Goal: Task Accomplishment & Management: Manage account settings

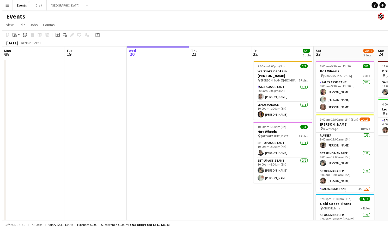
scroll to position [0, 215]
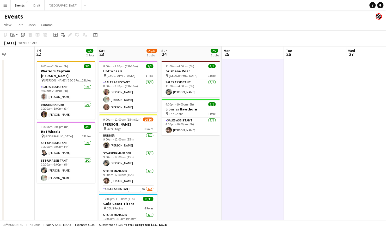
click at [7, 4] on button "Menu" at bounding box center [5, 5] width 10 height 10
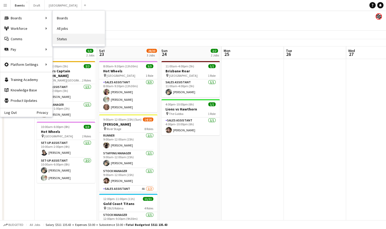
click at [72, 39] on link "Status" at bounding box center [79, 39] width 52 height 10
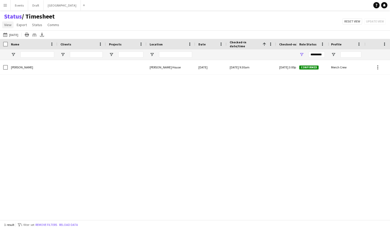
click at [11, 23] on span "View" at bounding box center [7, 24] width 7 height 5
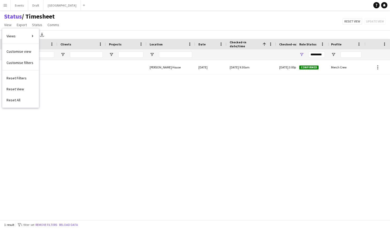
click at [168, 103] on div "Ūshy Fletcher James House Wed, 30 Jul 2025 Wed, 30 Jul 2025 9:30am Wed, 30 Jul …" at bounding box center [148, 138] width 296 height 156
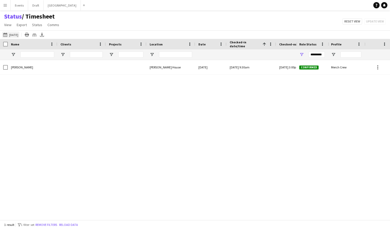
click at [16, 36] on button "19-08-2025 to 25-08-2025 30-07-2025" at bounding box center [10, 35] width 17 height 6
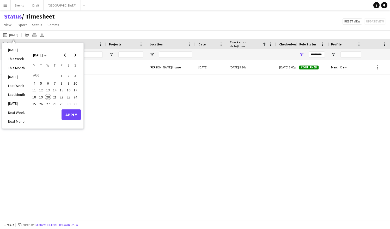
click at [59, 98] on span "22" at bounding box center [61, 97] width 6 height 6
click at [62, 108] on div "Monday M Tuesday T Wednesday W Thursday T Friday F Saturday S Sunday S AUG 1 2 …" at bounding box center [55, 86] width 52 height 46
click at [66, 113] on button "Apply" at bounding box center [71, 114] width 19 height 10
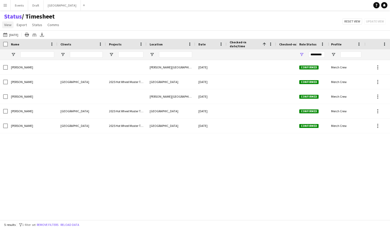
click at [7, 26] on span "View" at bounding box center [7, 24] width 7 height 5
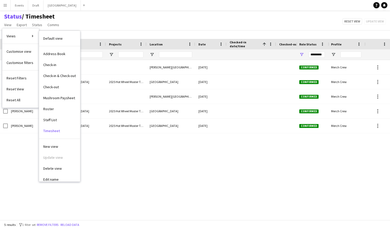
drag, startPoint x: 64, startPoint y: 110, endPoint x: 72, endPoint y: 112, distance: 8.4
click at [64, 110] on link "Roster" at bounding box center [59, 108] width 41 height 11
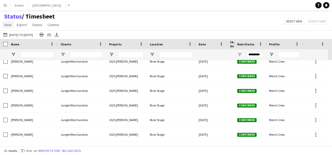
click at [4, 24] on span "View" at bounding box center [7, 24] width 7 height 5
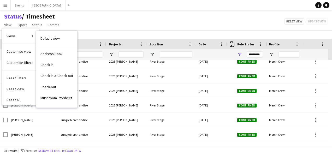
click at [59, 114] on link "Staff List" at bounding box center [56, 119] width 41 height 11
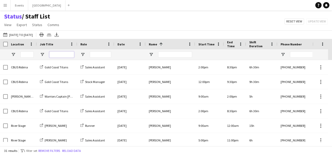
click at [64, 53] on input "Job Title Filter Input" at bounding box center [61, 54] width 25 height 6
type input "***"
click at [58, 34] on icon at bounding box center [57, 34] width 2 height 3
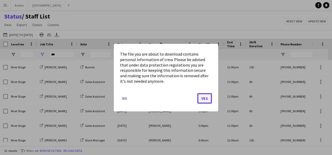
click at [209, 98] on button "Yes" at bounding box center [204, 98] width 15 height 10
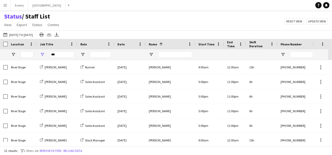
click at [183, 19] on div "Status / Staff List View Views Default view Address Book Check-in Check-in & Ch…" at bounding box center [166, 22] width 332 height 18
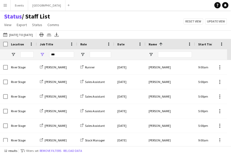
click at [202, 28] on div "Status / Staff List View Views Default view Address Book Check-in Check-in & Ch…" at bounding box center [115, 22] width 231 height 18
click at [159, 20] on div "Status / Staff List View Views Default view Address Book Check-in Check-in & Ch…" at bounding box center [115, 22] width 231 height 18
drag, startPoint x: 152, startPoint y: 20, endPoint x: 123, endPoint y: 21, distance: 29.0
click at [152, 20] on div "Status / Staff List View Views Default view Address Book Check-in Check-in & Ch…" at bounding box center [115, 22] width 231 height 18
click at [59, 37] on icon "Export XLSX" at bounding box center [57, 35] width 4 height 4
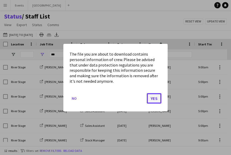
click at [160, 96] on button "Yes" at bounding box center [154, 98] width 15 height 10
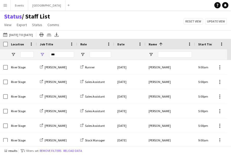
drag, startPoint x: 130, startPoint y: 22, endPoint x: 84, endPoint y: 22, distance: 46.5
click at [130, 22] on div "Status / Staff List View Views Default view Address Book Check-in Check-in & Ch…" at bounding box center [115, 22] width 231 height 18
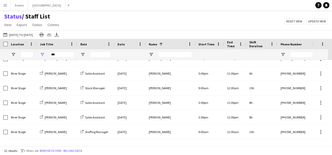
scroll to position [66, 0]
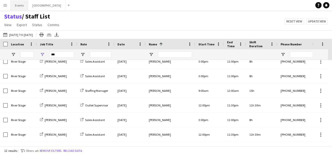
click at [16, 7] on button "Events Close" at bounding box center [19, 5] width 17 height 10
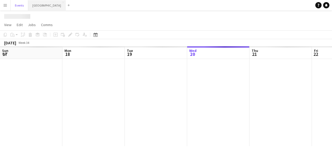
scroll to position [0, 125]
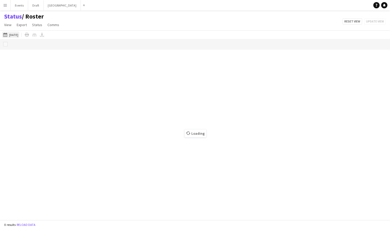
click at [14, 34] on button "[DATE] to [DATE] [DATE]" at bounding box center [10, 35] width 17 height 6
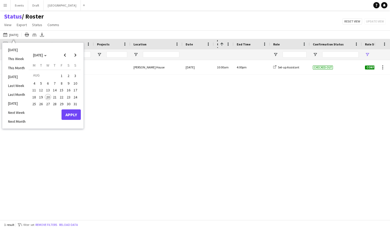
click at [64, 96] on span "22" at bounding box center [61, 97] width 6 height 6
click at [68, 111] on button "Apply" at bounding box center [71, 114] width 19 height 10
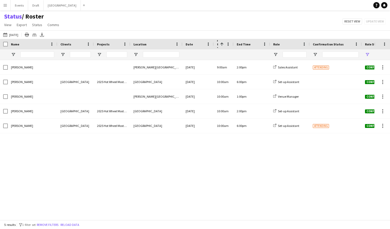
click at [9, 8] on button "Menu" at bounding box center [5, 5] width 10 height 10
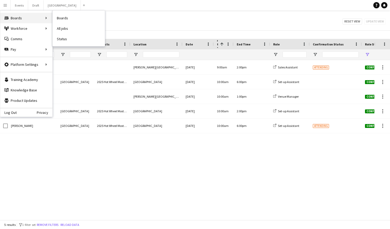
drag, startPoint x: 14, startPoint y: 20, endPoint x: 19, endPoint y: 17, distance: 5.6
click at [14, 20] on div "Boards Boards" at bounding box center [26, 18] width 52 height 10
click at [72, 16] on link "Boards" at bounding box center [79, 18] width 52 height 10
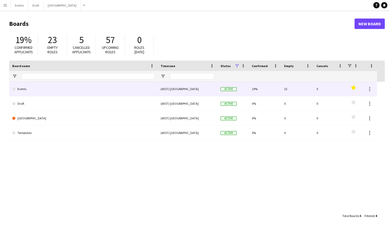
click at [43, 92] on link "Events" at bounding box center [83, 89] width 142 height 15
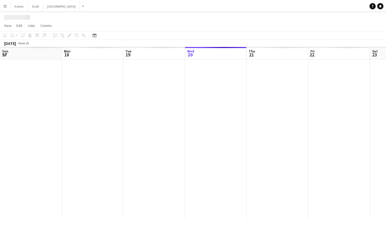
scroll to position [0, 125]
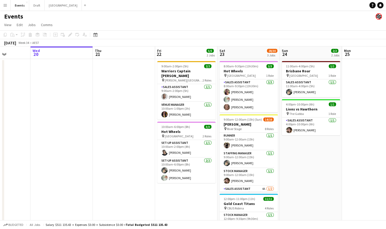
drag, startPoint x: 362, startPoint y: 148, endPoint x: 275, endPoint y: 150, distance: 86.9
click at [276, 150] on app-calendar-viewport "Sun 17 1/1 1 Job Mon 18 Tue 19 Wed 20 Thu 21 Fri 22 5/5 2 Jobs Sat 23 28/30 3 J…" at bounding box center [193, 163] width 386 height 235
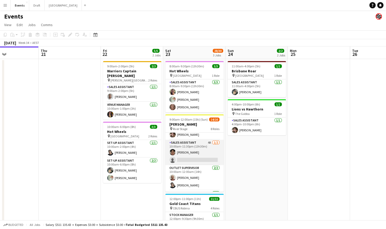
scroll to position [39, 0]
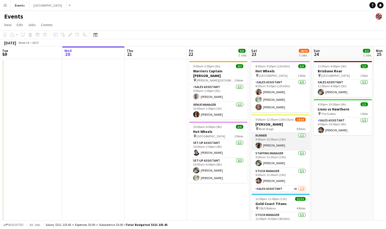
scroll to position [26, 0]
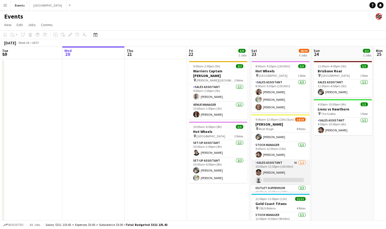
click at [276, 169] on app-card-role "Sales Assistant 4A 1/2 10:00am-11:30pm (13h30m) Tanesha OSBORNE single-neutral-…" at bounding box center [281, 172] width 58 height 25
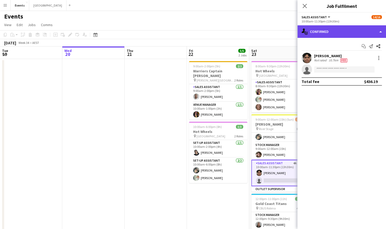
click at [344, 31] on div "single-neutral-actions-check-2 Confirmed" at bounding box center [342, 31] width 89 height 13
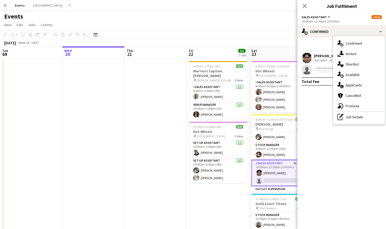
click at [356, 76] on div "single-neutral-actions-upload Available" at bounding box center [360, 74] width 52 height 10
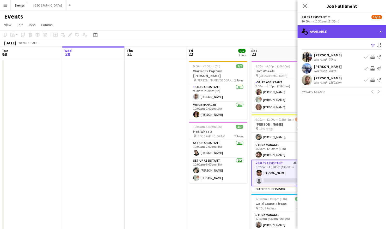
click at [344, 33] on div "single-neutral-actions-upload Available" at bounding box center [342, 31] width 89 height 13
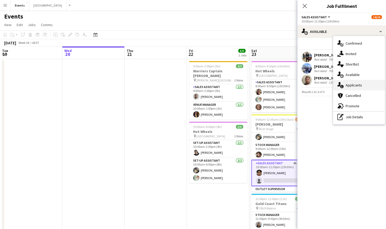
click at [354, 88] on div "single-neutral-actions-information Applicants" at bounding box center [360, 85] width 52 height 10
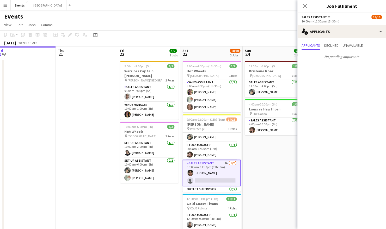
drag, startPoint x: 148, startPoint y: 141, endPoint x: 78, endPoint y: 140, distance: 70.2
click at [78, 140] on app-calendar-viewport "Sun 17 1/1 1 Job Mon 18 Tue 19 Wed 20 Thu 21 Fri 22 5/5 2 Jobs Sat 23 28/30 3 J…" at bounding box center [193, 163] width 386 height 235
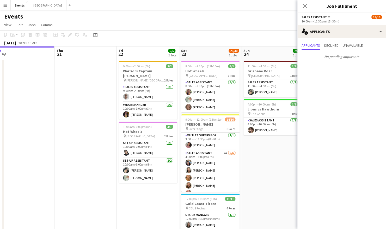
scroll to position [144, 0]
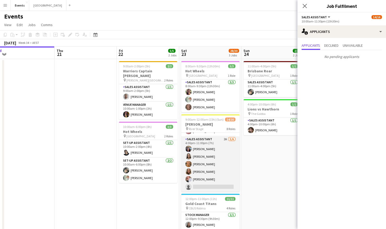
click at [215, 159] on app-card-role "Sales Assistant 2A 5/6 4:00pm-11:00pm (7h) Jesse Meade Jazlyn Pedrina Esther AC…" at bounding box center [210, 164] width 58 height 56
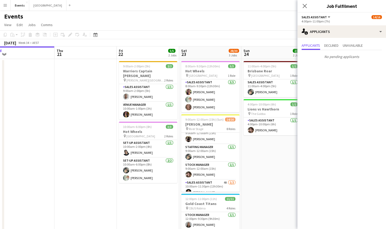
scroll to position [0, 0]
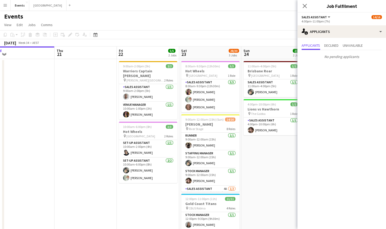
click at [71, 129] on app-date-cell at bounding box center [86, 170] width 62 height 223
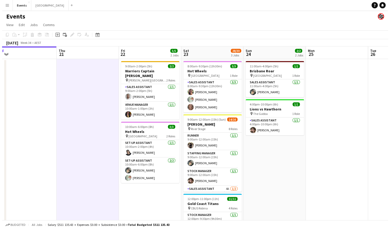
scroll to position [0, 195]
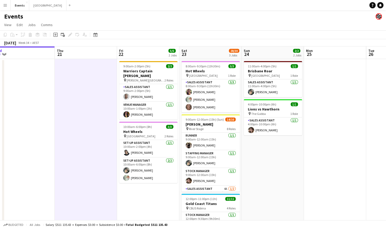
click at [4, 7] on button "Menu" at bounding box center [5, 5] width 10 height 10
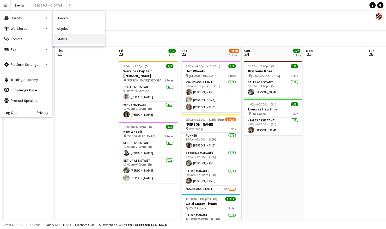
click at [66, 39] on link "Status" at bounding box center [79, 39] width 52 height 10
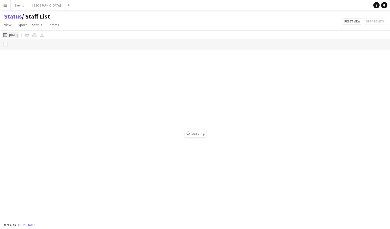
click at [15, 35] on button "[DATE] to [DATE] [DATE]" at bounding box center [10, 35] width 17 height 6
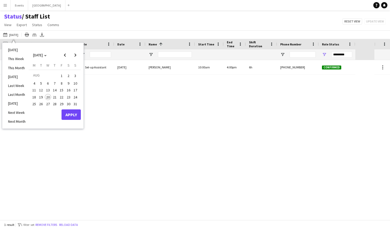
click at [62, 98] on span "22" at bounding box center [61, 97] width 6 height 6
click at [67, 112] on button "Apply" at bounding box center [71, 114] width 19 height 10
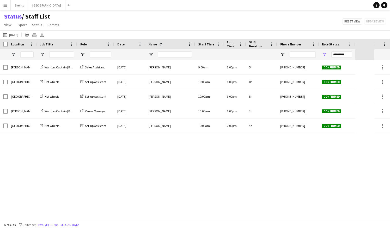
click at [11, 31] on div "20-08-2025 to 26-08-2025 22-08-2025 Today This Week This Month Yesterday Last W…" at bounding box center [195, 34] width 390 height 9
click at [12, 34] on button "20-08-2025 to 26-08-2025 22-08-2025" at bounding box center [10, 35] width 17 height 6
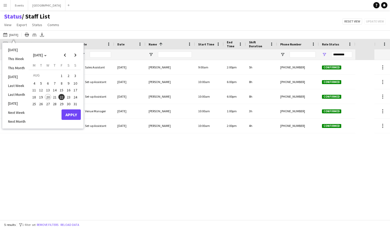
click at [71, 95] on span "23" at bounding box center [68, 97] width 6 height 6
click at [72, 112] on button "Apply" at bounding box center [71, 114] width 19 height 10
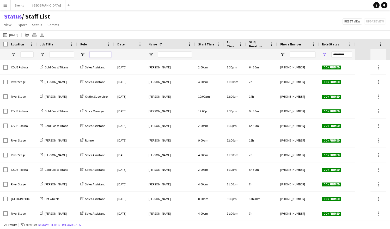
click at [104, 54] on input "Role Filter Input" at bounding box center [100, 54] width 21 height 6
click at [66, 55] on input "Job Title Filter Input" at bounding box center [61, 54] width 25 height 6
type input "****"
click at [43, 35] on icon at bounding box center [42, 34] width 2 height 3
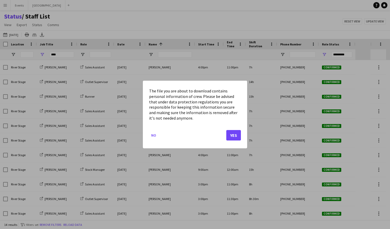
click at [148, 138] on div "The file you are about to download contains personal information of crew. Pleas…" at bounding box center [195, 115] width 104 height 68
click at [152, 135] on button "No" at bounding box center [153, 135] width 9 height 8
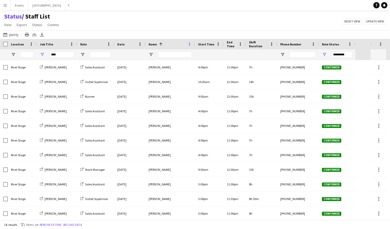
click at [188, 44] on span at bounding box center [189, 44] width 5 height 5
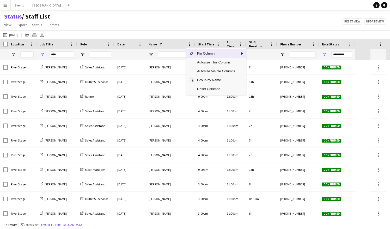
click at [207, 52] on span "Pin Column" at bounding box center [216, 53] width 44 height 9
click at [258, 65] on span "Pin Left" at bounding box center [263, 63] width 20 height 9
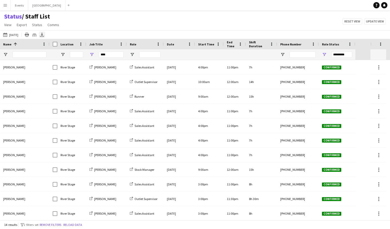
click at [44, 33] on icon "Export XLSX" at bounding box center [42, 35] width 4 height 4
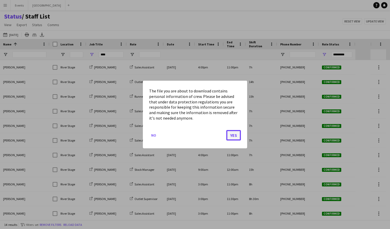
click at [237, 137] on button "Yes" at bounding box center [234, 135] width 15 height 10
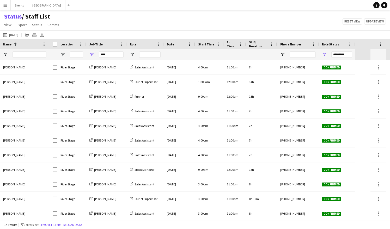
drag, startPoint x: 201, startPoint y: 20, endPoint x: 191, endPoint y: 13, distance: 12.1
click at [200, 20] on div "Status / Staff List View Views Default view Address Book Check-in Check-in & Ch…" at bounding box center [195, 22] width 390 height 18
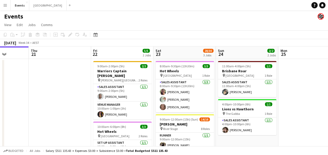
drag, startPoint x: 158, startPoint y: 89, endPoint x: 62, endPoint y: 88, distance: 96.3
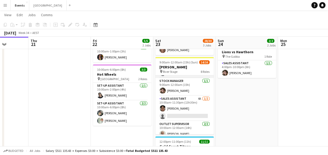
scroll to position [26, 0]
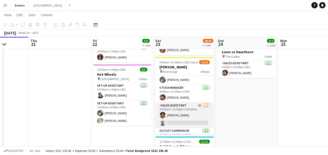
click at [198, 108] on app-card-role "Sales Assistant 4A [DATE] 10:00am-11:30pm (13h30m) [PERSON_NAME] single-neutral…" at bounding box center [184, 115] width 58 height 25
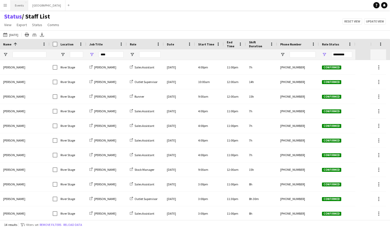
drag, startPoint x: 16, startPoint y: 3, endPoint x: 20, endPoint y: 10, distance: 7.6
click at [16, 3] on button "Events Close" at bounding box center [19, 5] width 17 height 10
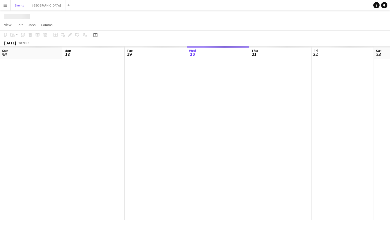
scroll to position [0, 125]
click at [6, 7] on button "Menu" at bounding box center [5, 5] width 10 height 10
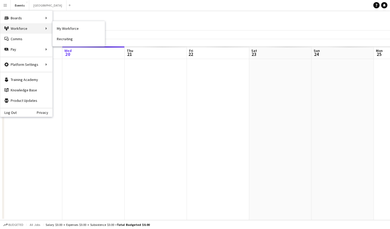
click at [18, 29] on div "Workforce Workforce" at bounding box center [26, 28] width 52 height 10
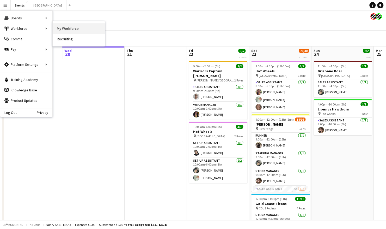
click at [64, 26] on link "My Workforce" at bounding box center [79, 28] width 52 height 10
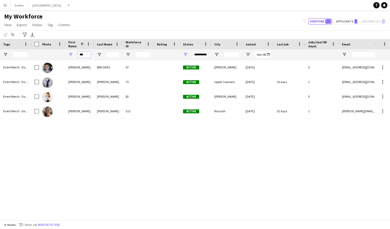
drag, startPoint x: 88, startPoint y: 55, endPoint x: 67, endPoint y: 50, distance: 21.1
click at [66, 53] on div "***" at bounding box center [79, 54] width 29 height 10
